Goal: Information Seeking & Learning: Learn about a topic

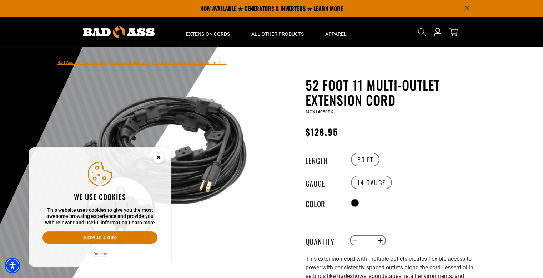
click at [134, 64] on link "Return to Collection" at bounding box center [129, 62] width 38 height 5
click at [161, 157] on circle "Close this option" at bounding box center [158, 157] width 11 height 11
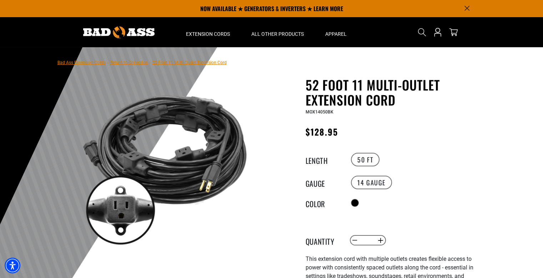
click at [131, 63] on link "Return to Collection" at bounding box center [129, 62] width 38 height 5
click at [99, 62] on link "Bad Ass Extension Cords" at bounding box center [82, 62] width 48 height 5
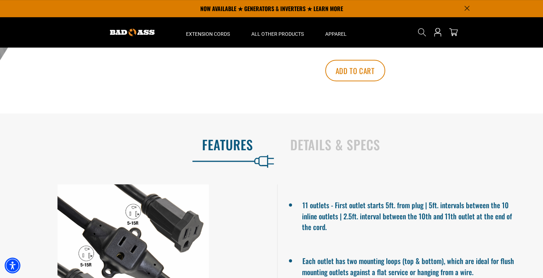
scroll to position [322, 0]
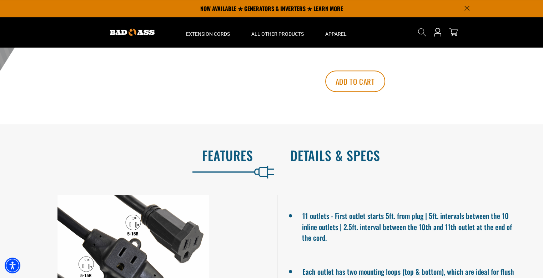
click at [313, 155] on h2 "Details & Specs" at bounding box center [409, 155] width 238 height 15
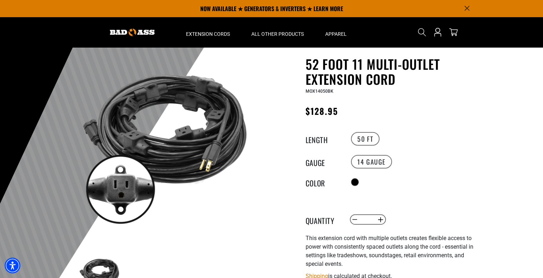
scroll to position [0, 0]
